Goal: Transaction & Acquisition: Subscribe to service/newsletter

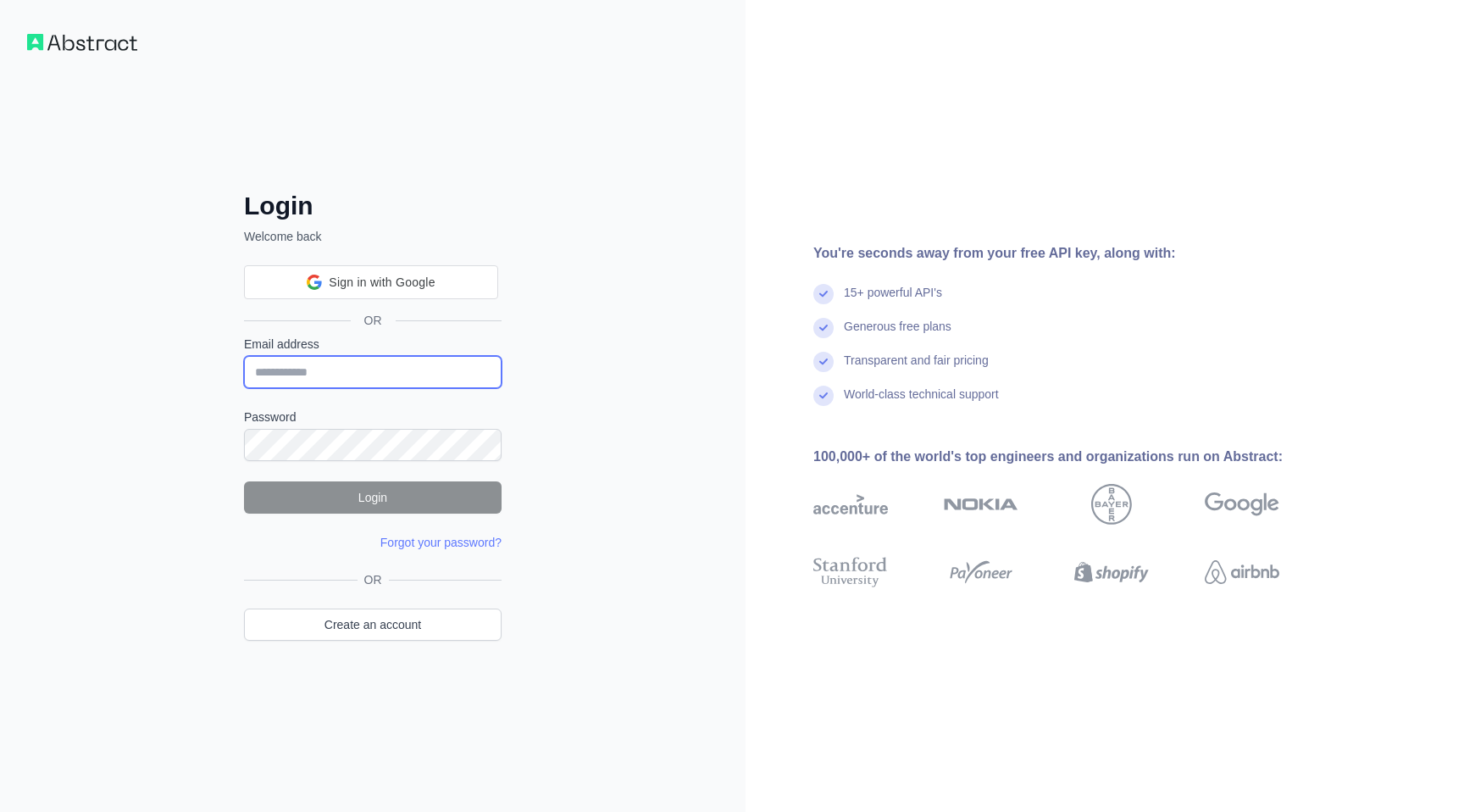
type input "**********"
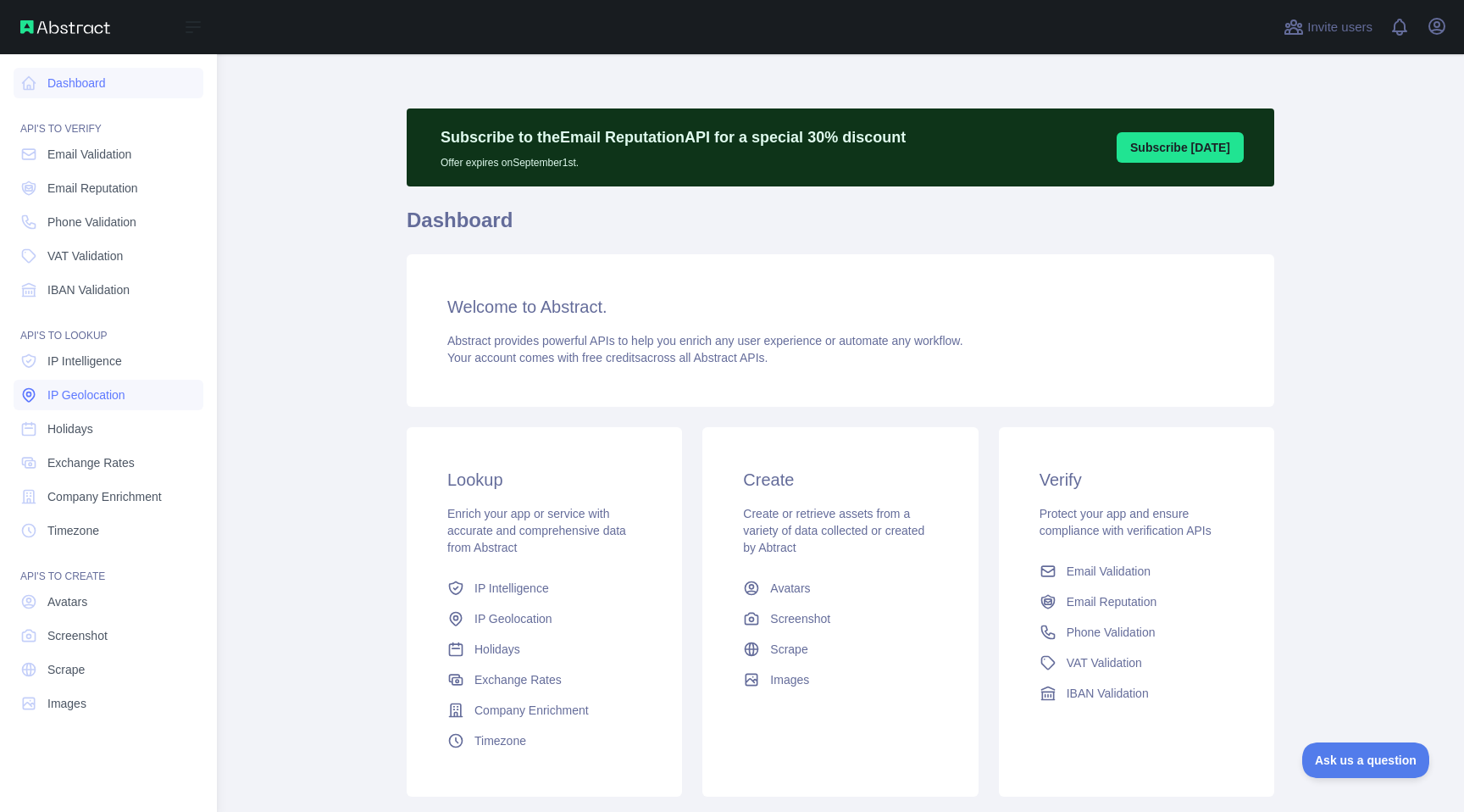
click at [94, 392] on span "IP Geolocation" at bounding box center [86, 395] width 78 height 17
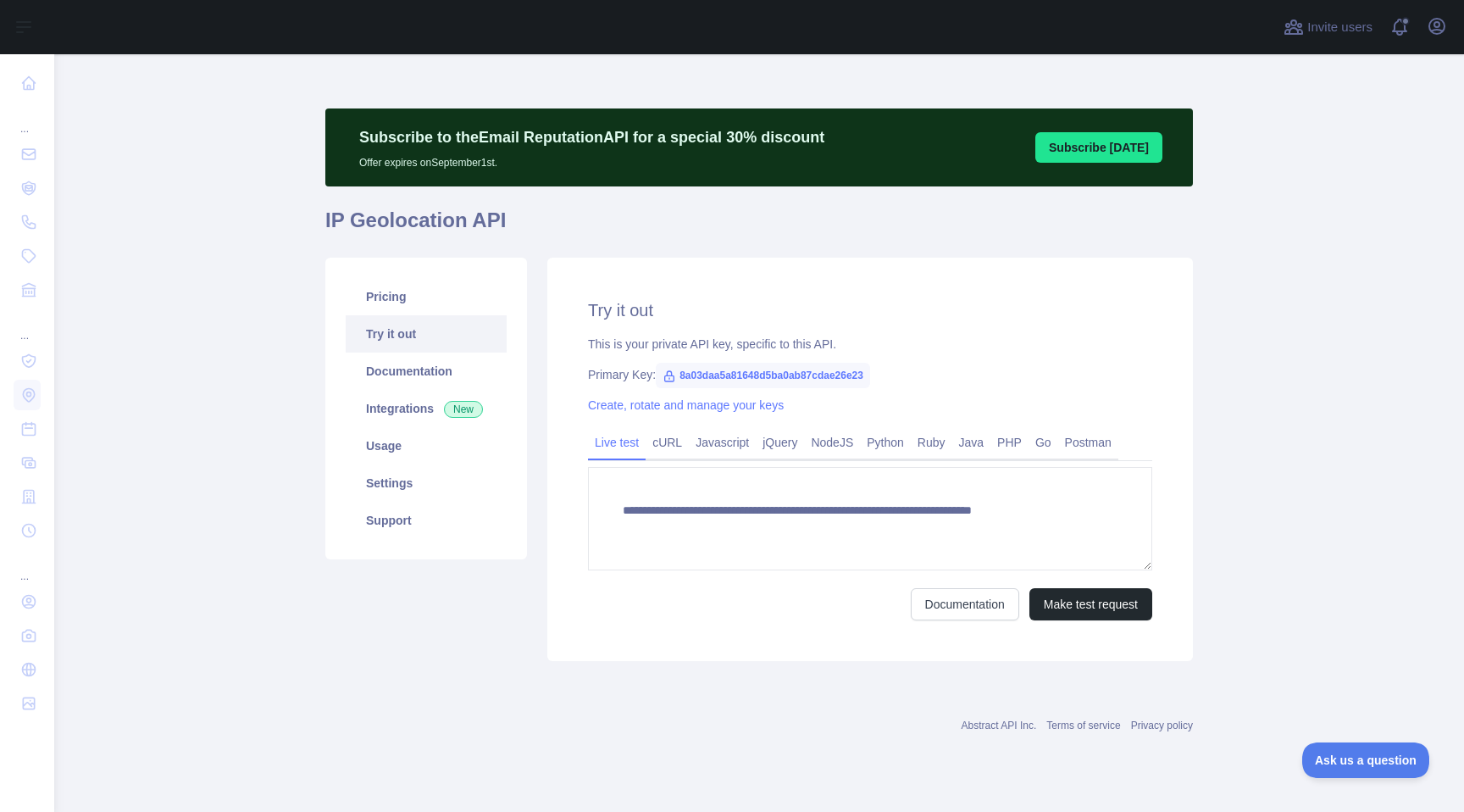
type textarea "**********"
click at [1442, 26] on icon "button" at bounding box center [1436, 26] width 20 height 20
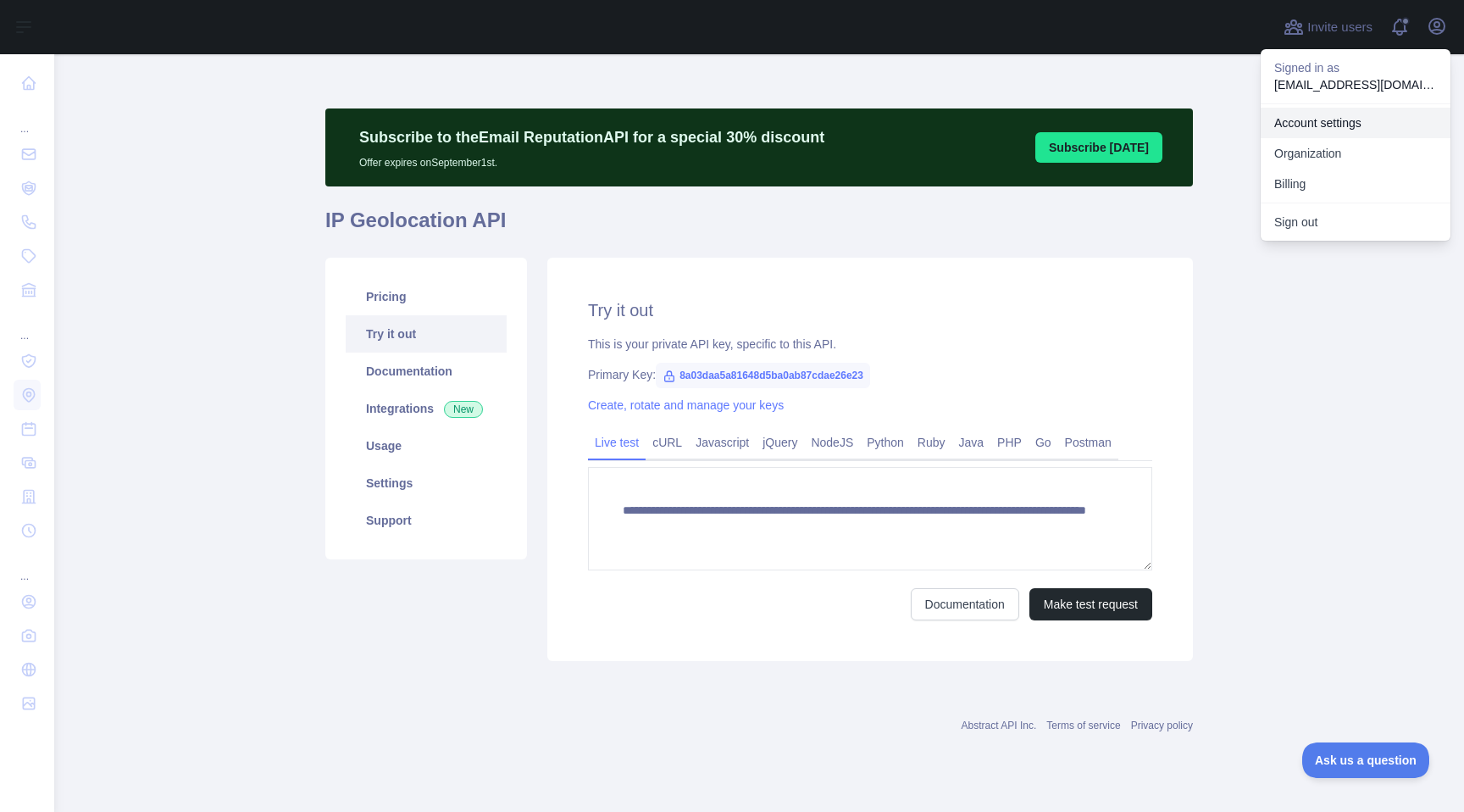
click at [1340, 132] on link "Account settings" at bounding box center [1355, 123] width 190 height 30
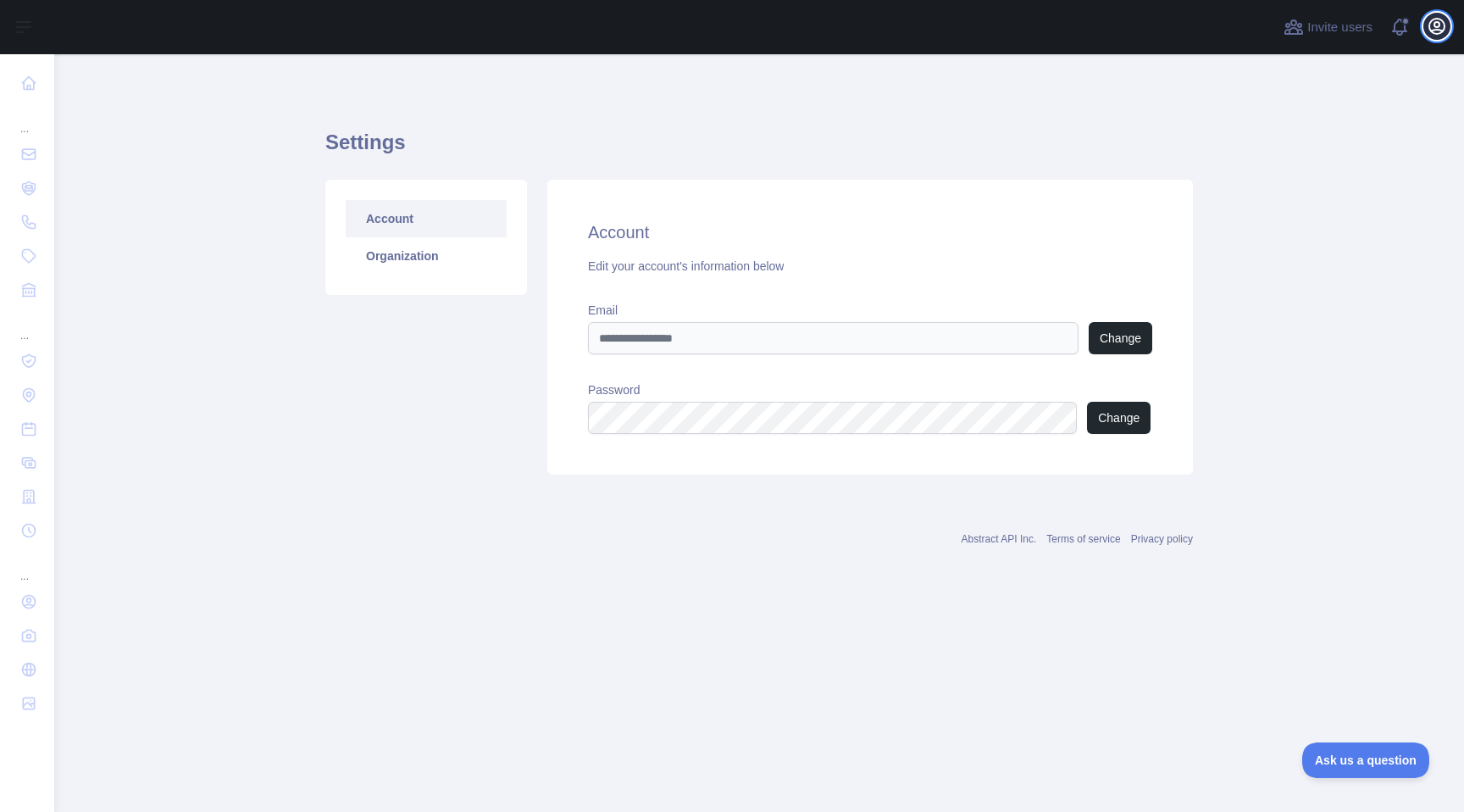
click at [1434, 31] on icon "button" at bounding box center [1436, 26] width 20 height 20
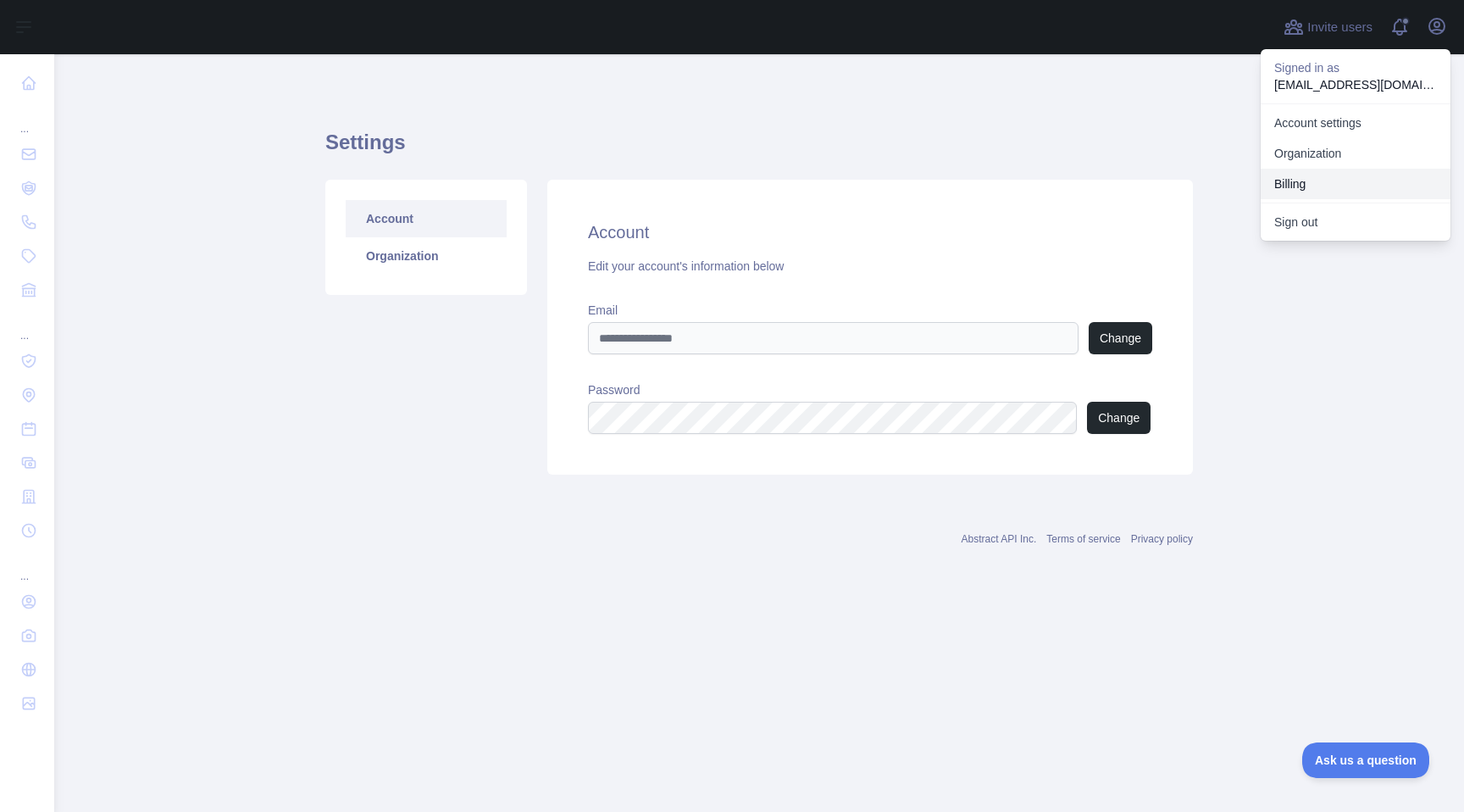
click at [1329, 185] on button "Billing" at bounding box center [1355, 184] width 190 height 30
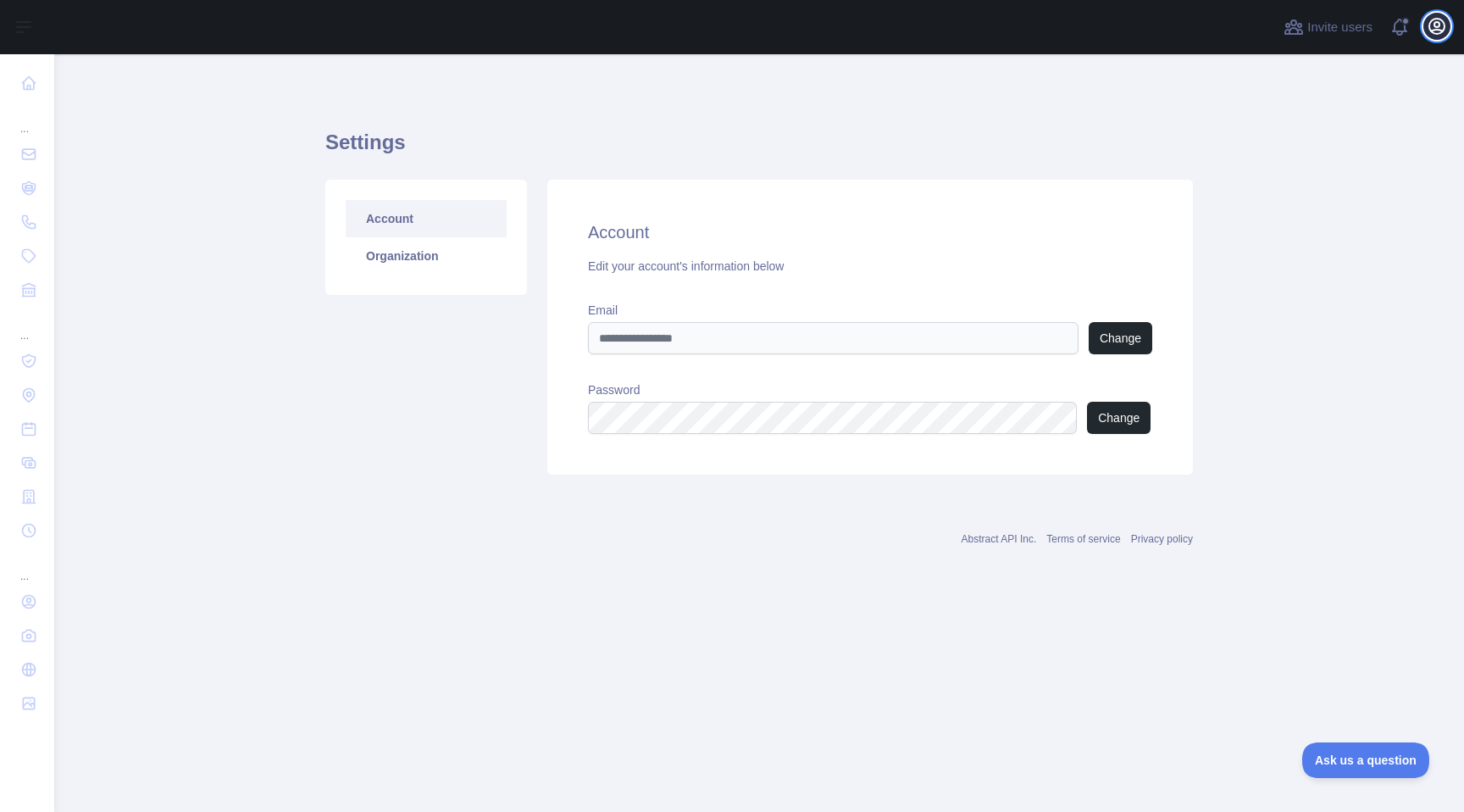
click at [1436, 29] on icon "button" at bounding box center [1437, 26] width 15 height 15
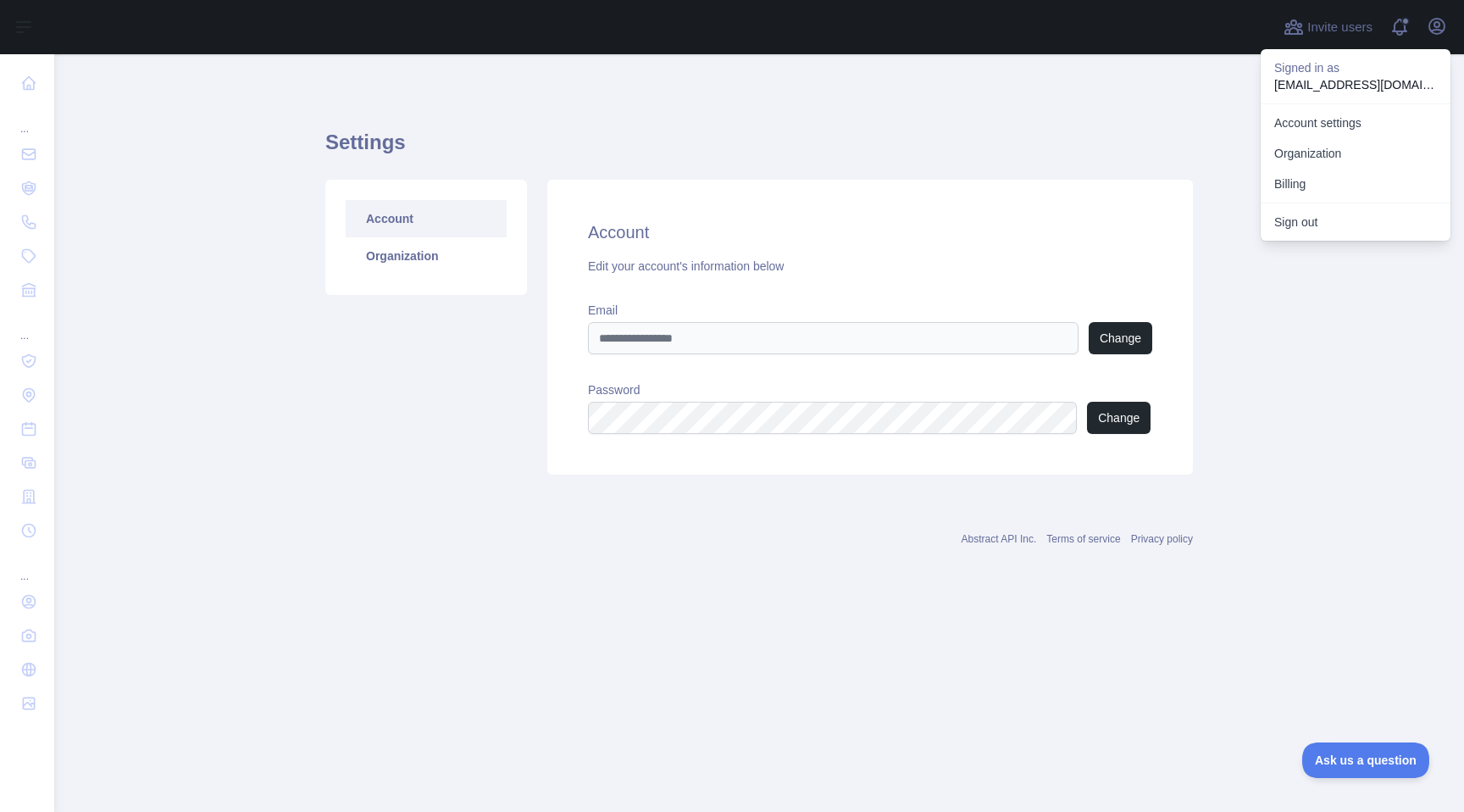
drag, startPoint x: 225, startPoint y: 347, endPoint x: 211, endPoint y: 362, distance: 20.5
click at [222, 350] on main "Settings Account Organization Account Edit your account's information below Ema…" at bounding box center [759, 432] width 1410 height 757
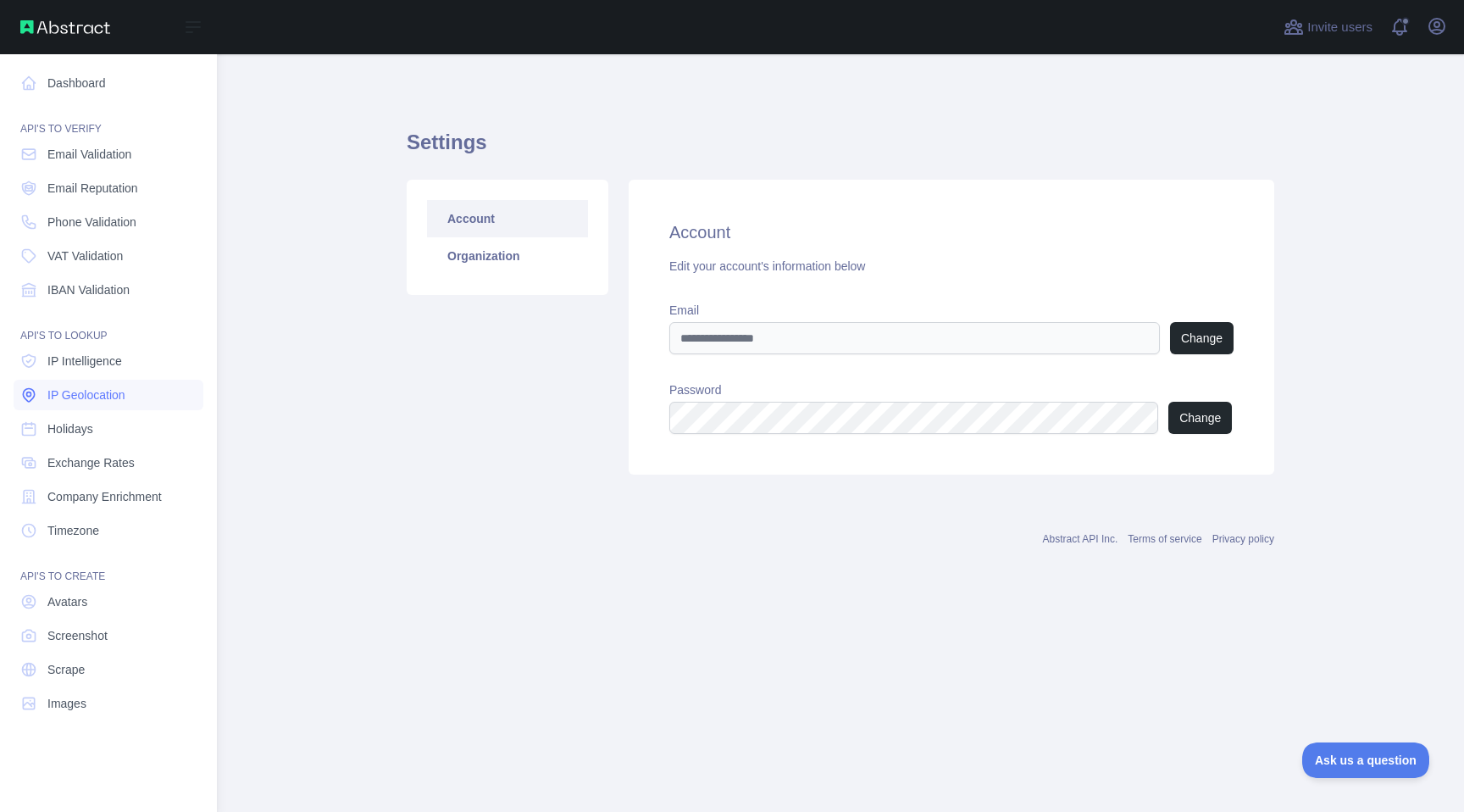
click at [95, 393] on span "IP Geolocation" at bounding box center [86, 395] width 78 height 17
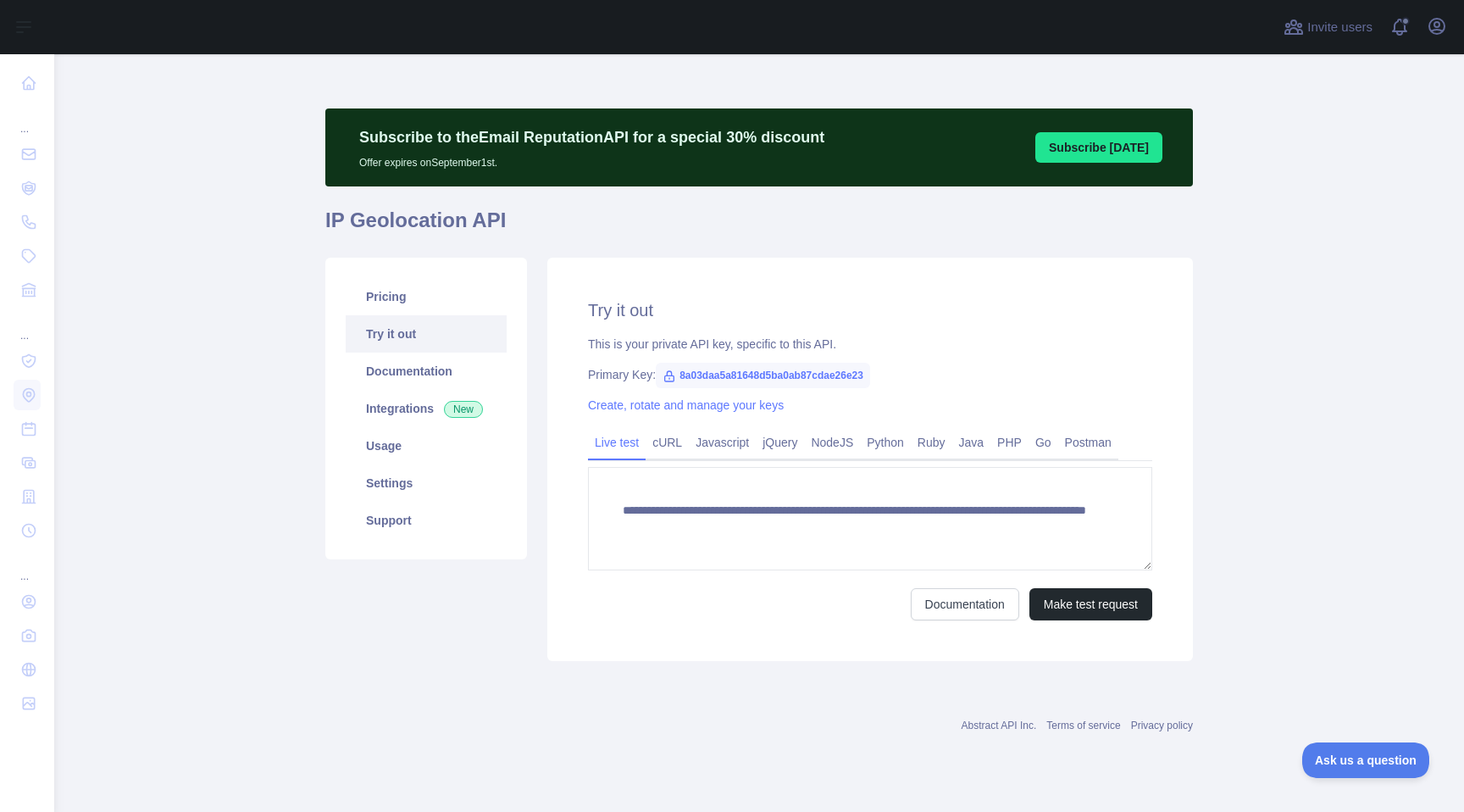
drag, startPoint x: 389, startPoint y: 447, endPoint x: 341, endPoint y: 448, distance: 48.0
click at [389, 447] on link "Usage" at bounding box center [426, 445] width 161 height 37
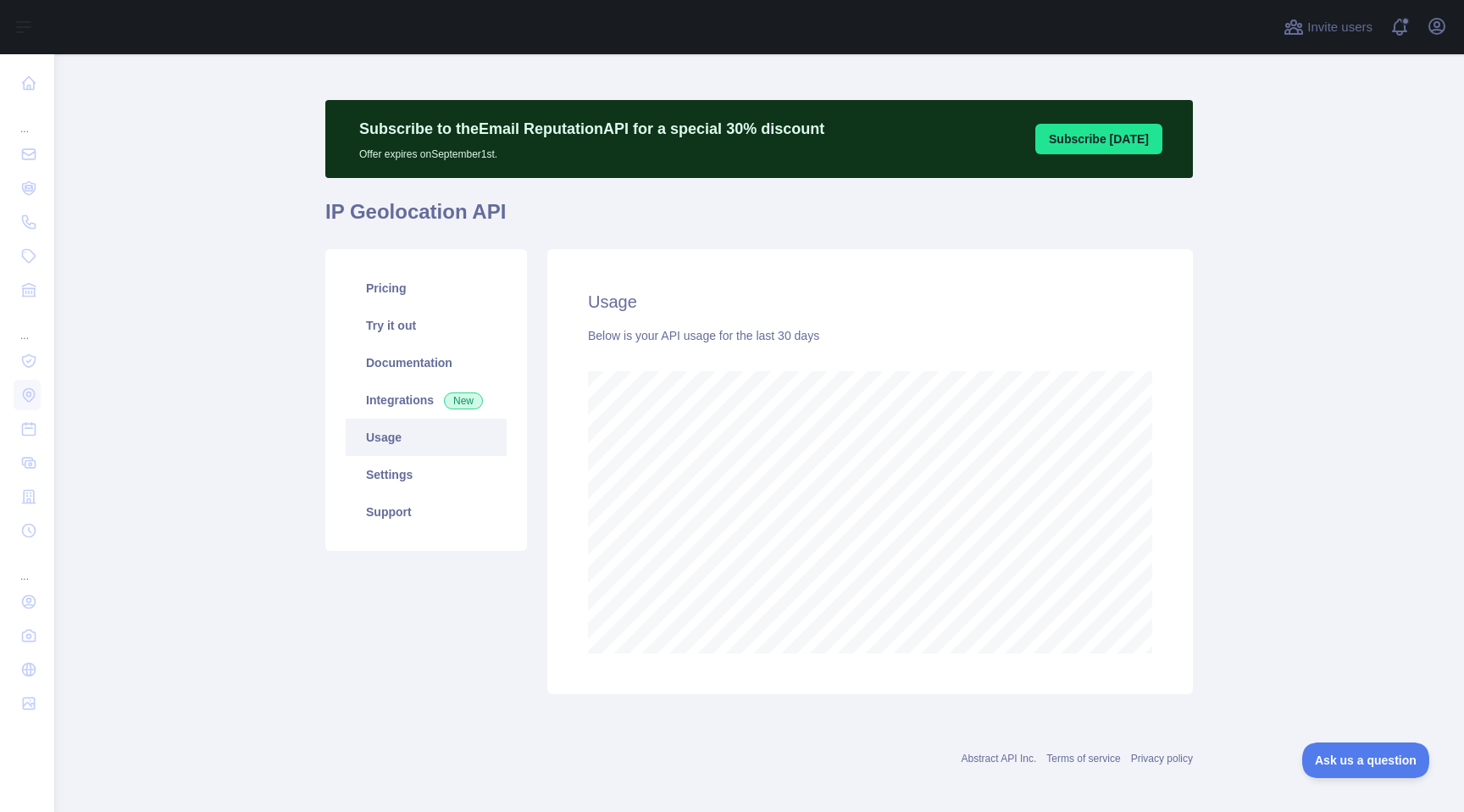
scroll to position [8, 0]
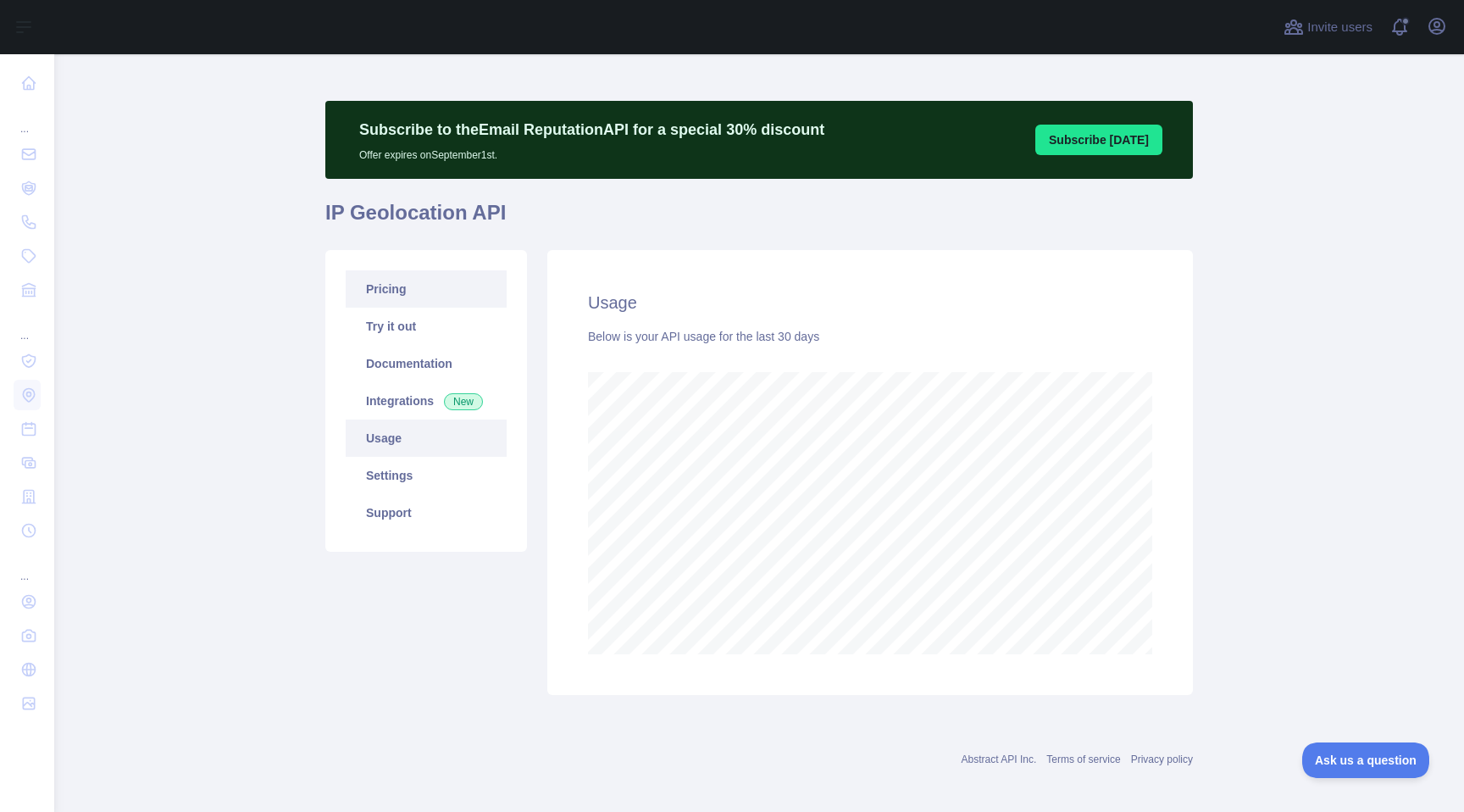
click at [413, 291] on link "Pricing" at bounding box center [426, 289] width 161 height 37
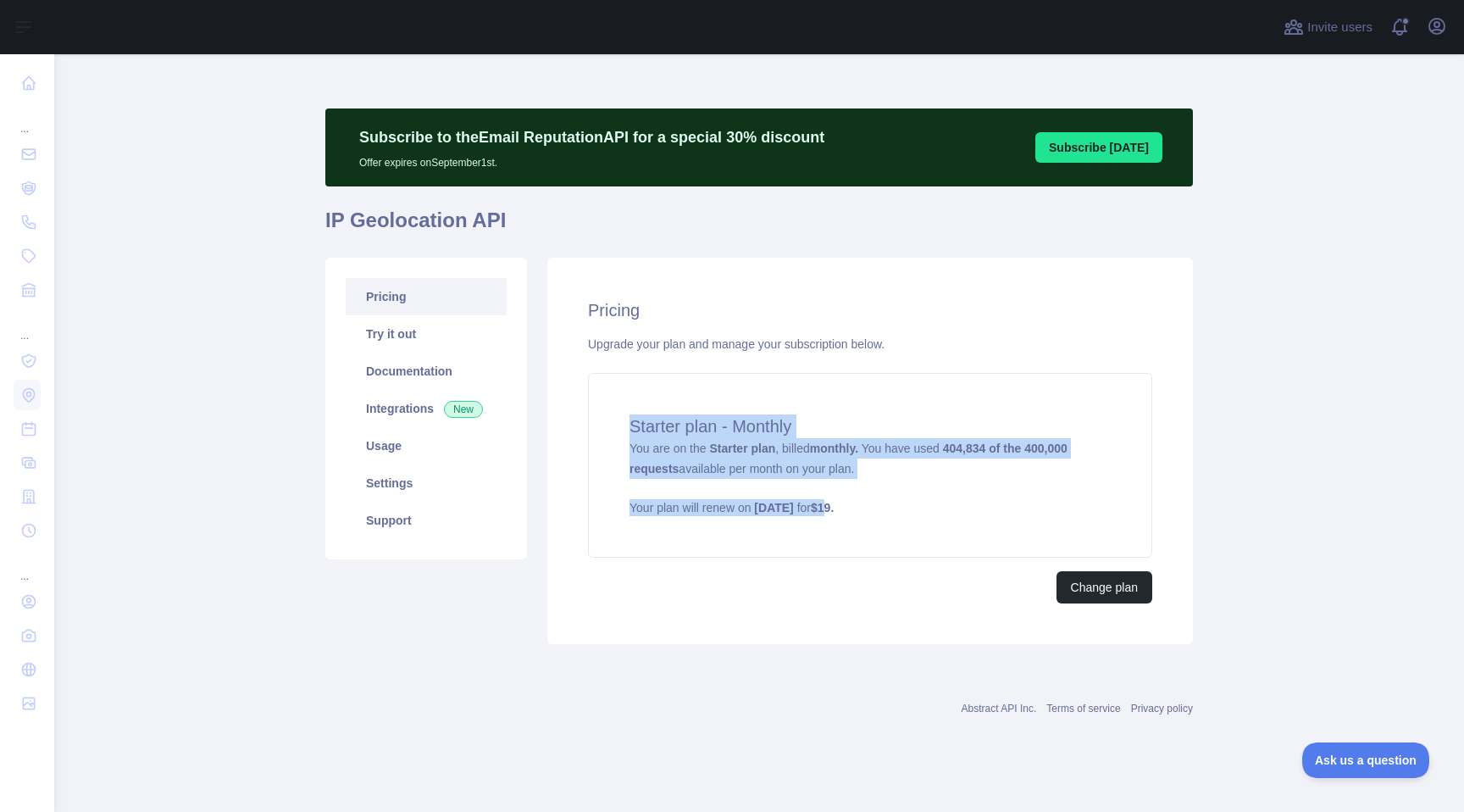
drag, startPoint x: 831, startPoint y: 485, endPoint x: 579, endPoint y: 409, distance: 263.2
click at [575, 409] on div "Pricing Upgrade your plan and manage your subscription below. Starter plan - Mo…" at bounding box center [870, 450] width 645 height 386
click at [415, 487] on link "Settings" at bounding box center [426, 483] width 161 height 37
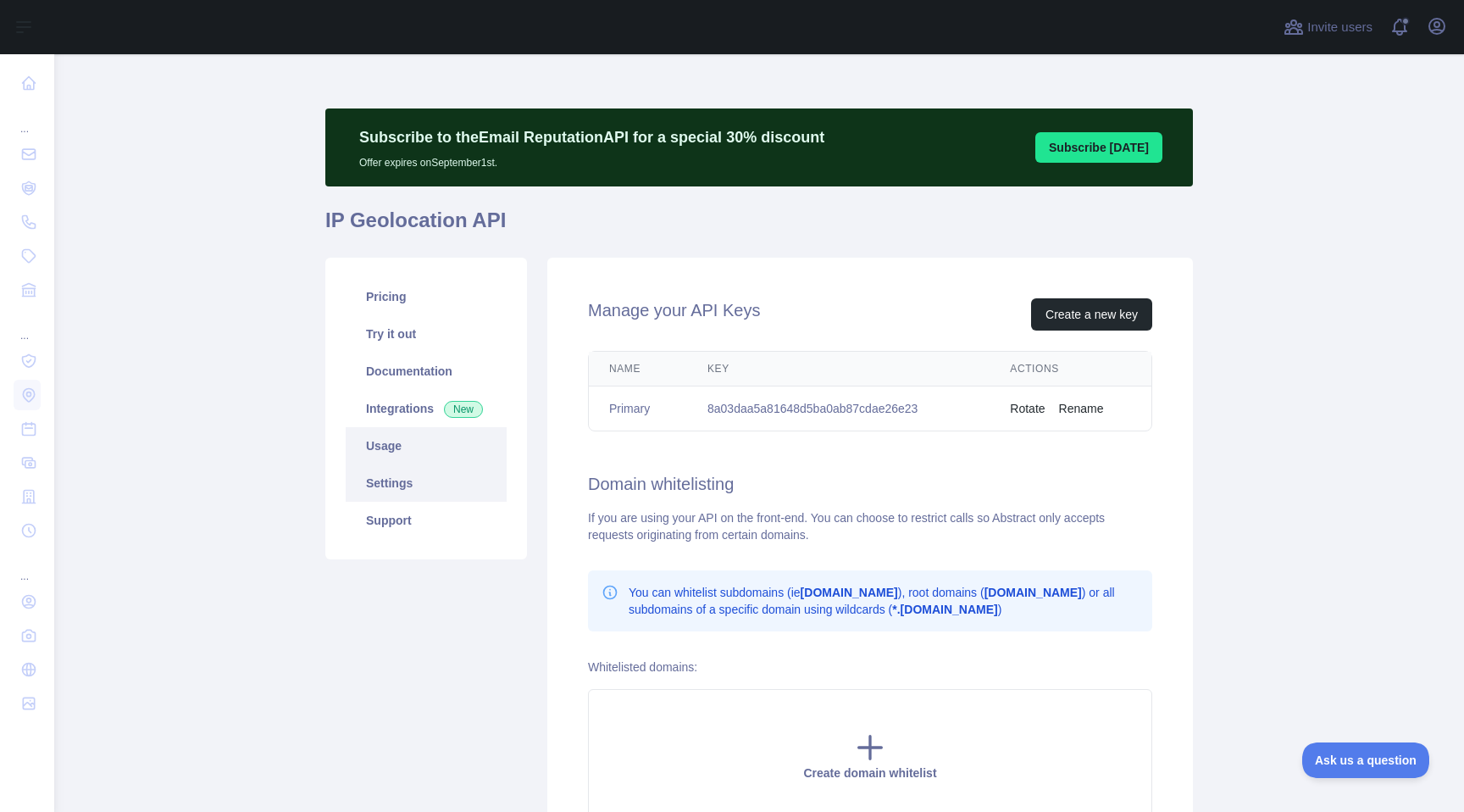
scroll to position [1, 0]
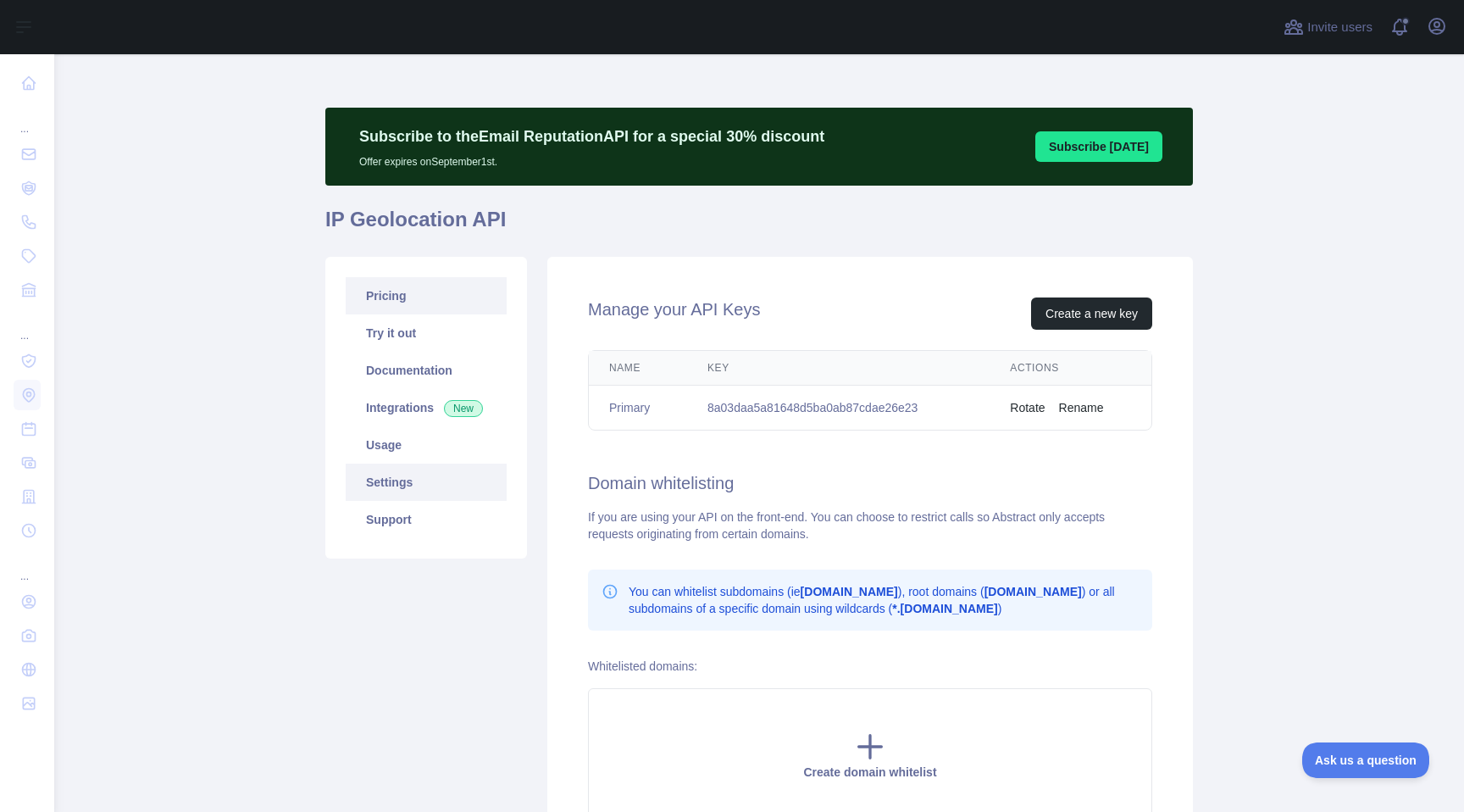
click at [386, 303] on link "Pricing" at bounding box center [426, 295] width 161 height 37
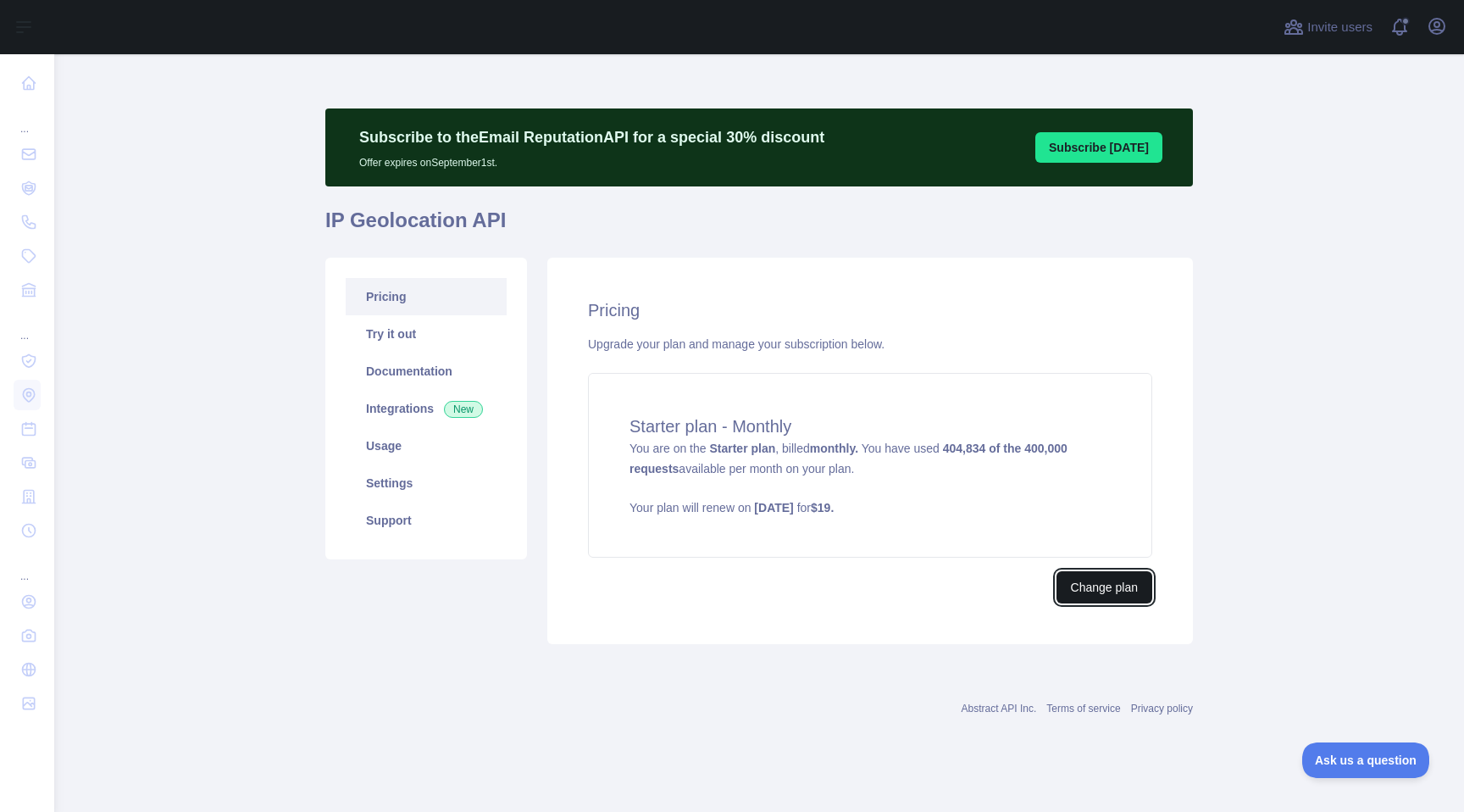
click at [1100, 587] on button "Change plan" at bounding box center [1103, 587] width 96 height 32
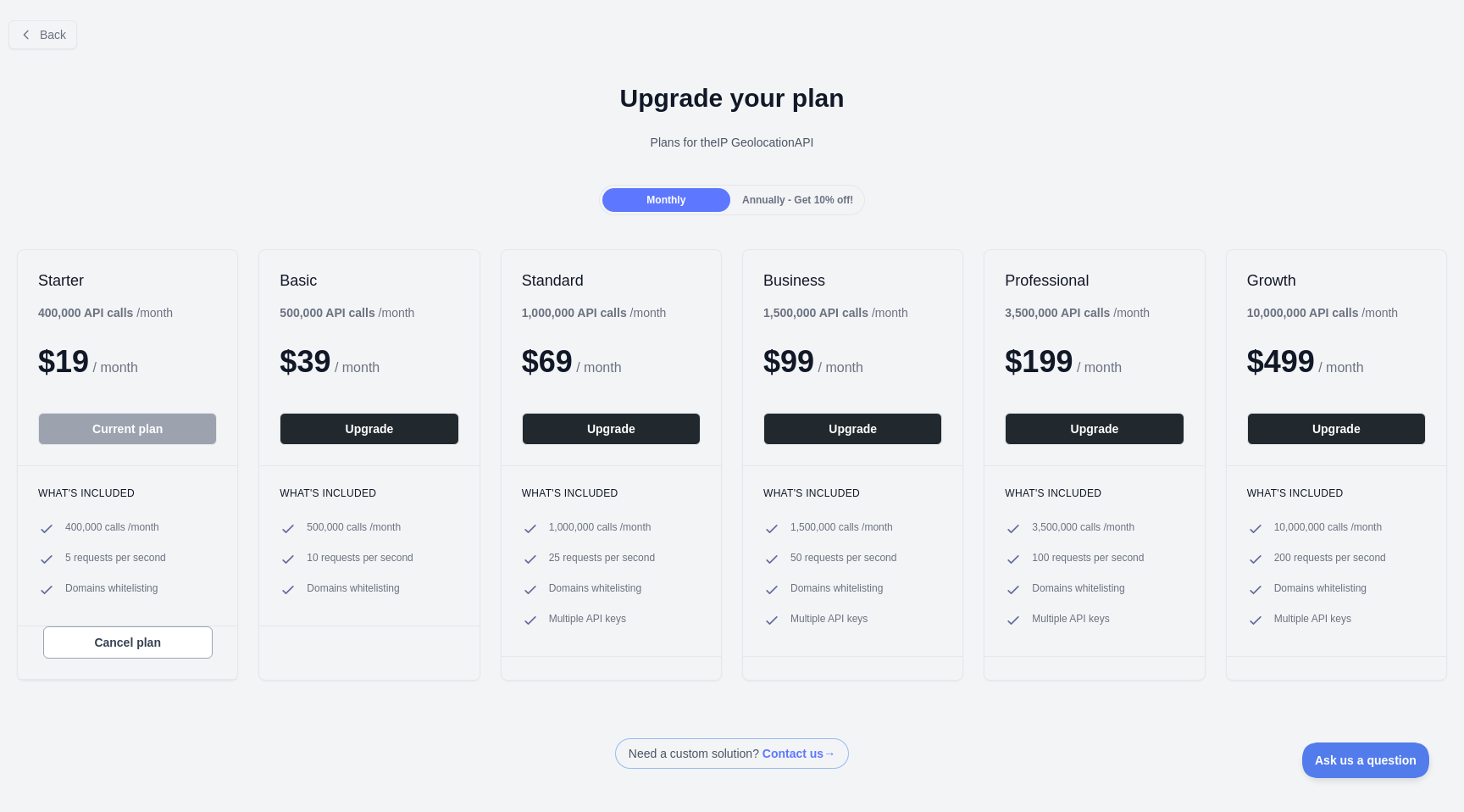
click at [44, 17] on div "Back" at bounding box center [732, 34] width 1464 height 56
click at [44, 28] on span "Back" at bounding box center [53, 35] width 26 height 13
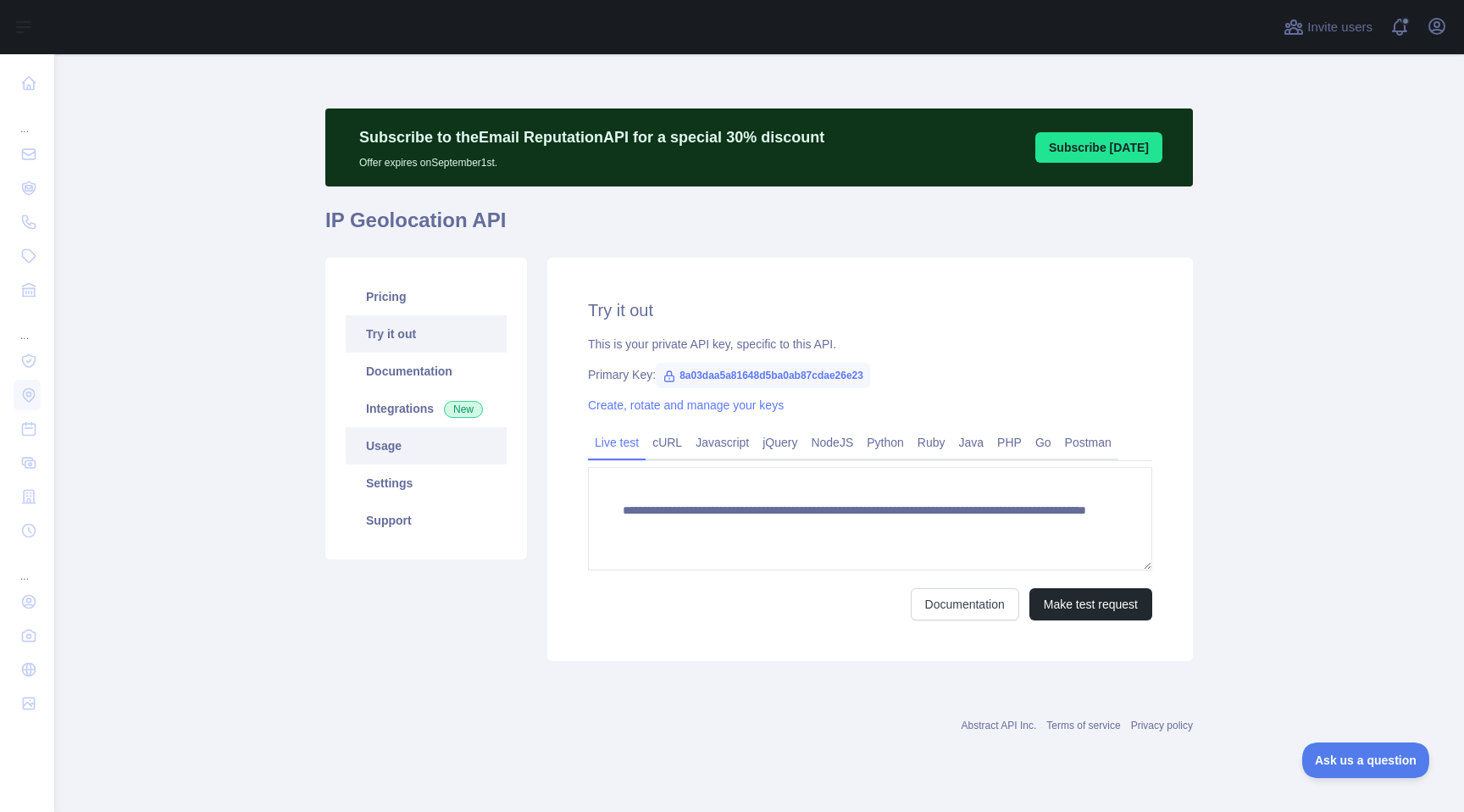
click at [380, 450] on link "Usage" at bounding box center [426, 445] width 161 height 37
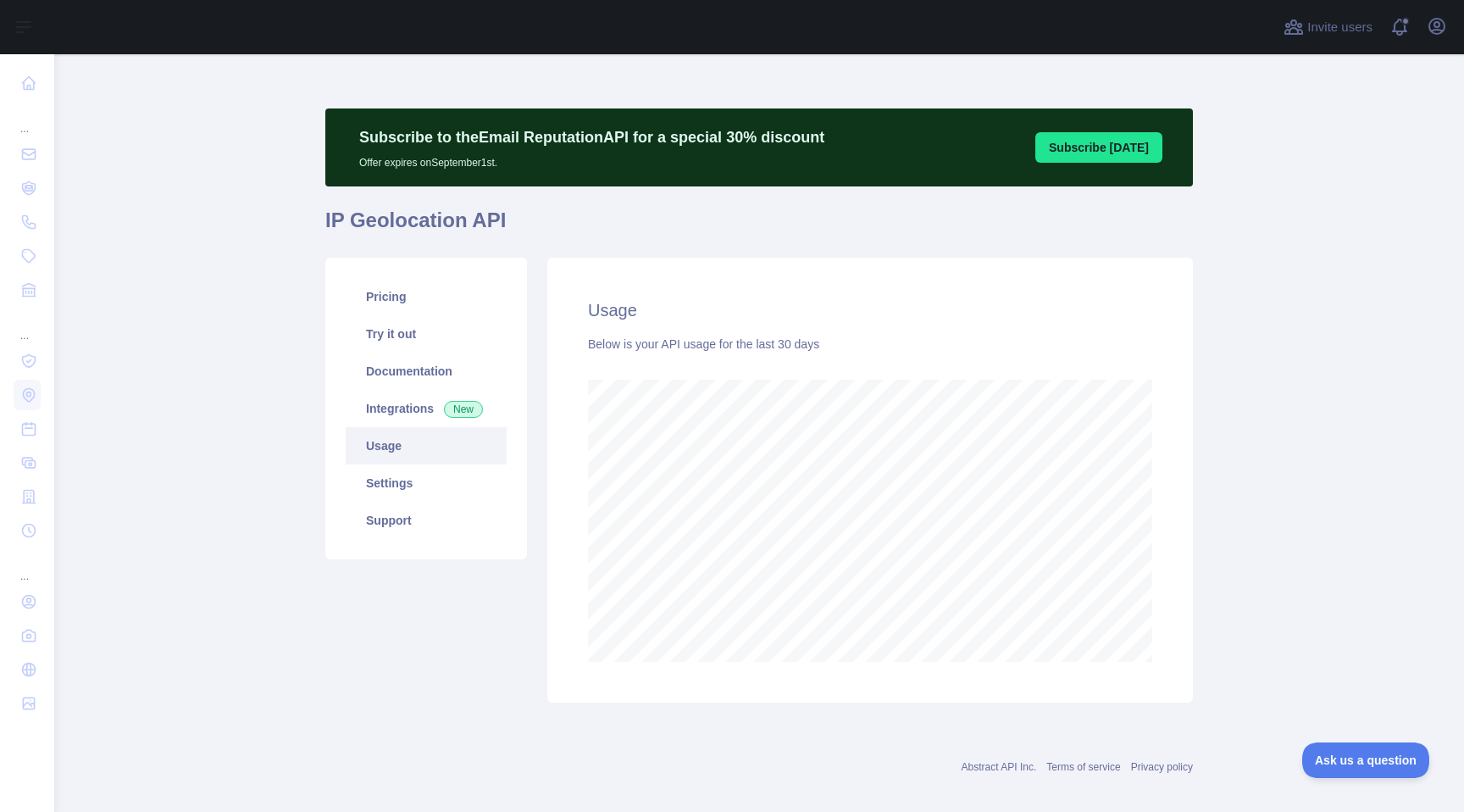
drag, startPoint x: 1261, startPoint y: 469, endPoint x: 1192, endPoint y: 479, distance: 69.7
click at [1257, 468] on main "Subscribe to the Email Reputation API for a special 30 % discount Offer expires…" at bounding box center [759, 432] width 1410 height 757
